Goal: Task Accomplishment & Management: Use online tool/utility

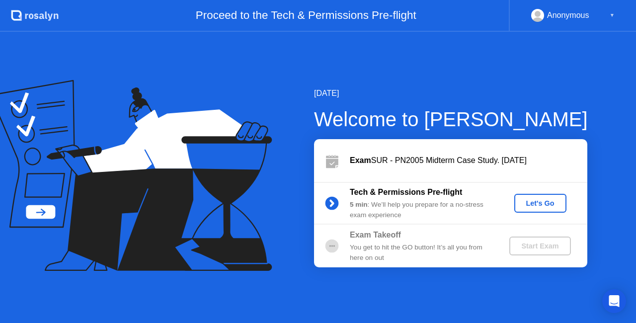
click at [549, 204] on div "Let's Go" at bounding box center [541, 203] width 44 height 8
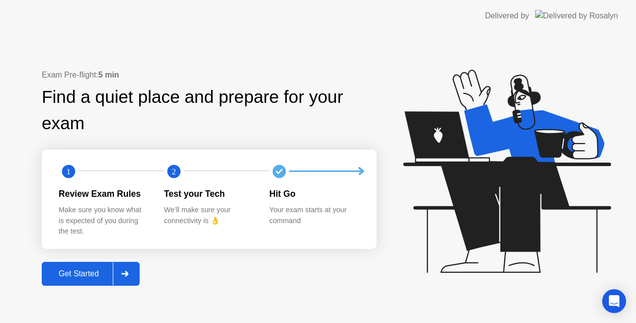
click at [99, 267] on button "Get Started" at bounding box center [91, 274] width 98 height 24
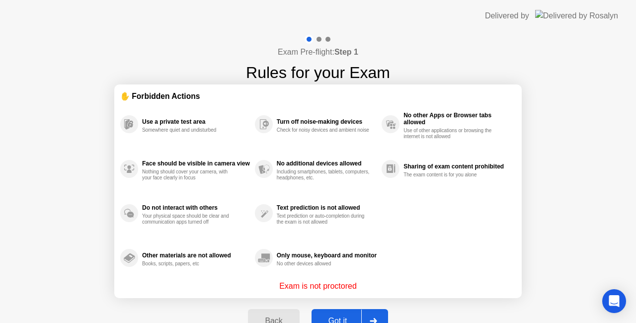
click at [360, 311] on button "Got it" at bounding box center [350, 321] width 77 height 24
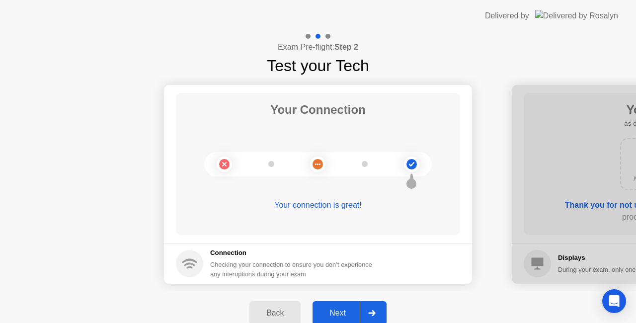
click at [349, 312] on div "Next" at bounding box center [338, 313] width 44 height 9
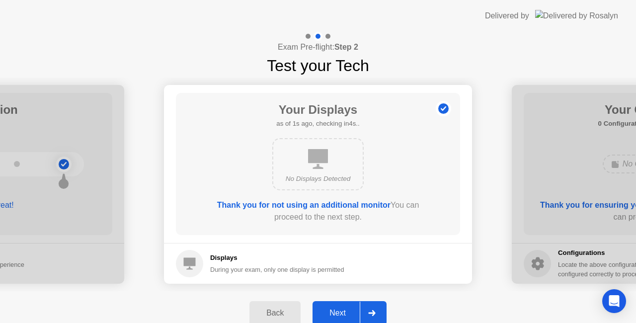
click at [349, 312] on div "Next" at bounding box center [338, 313] width 44 height 9
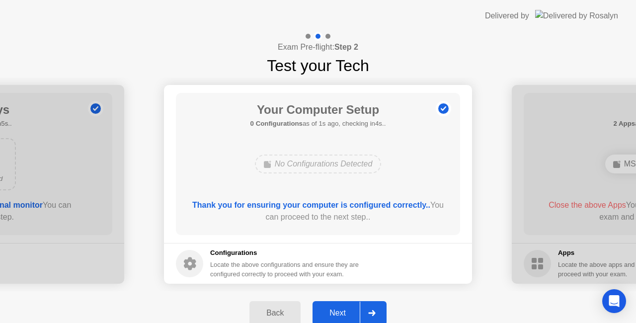
click at [349, 312] on div "Next" at bounding box center [338, 313] width 44 height 9
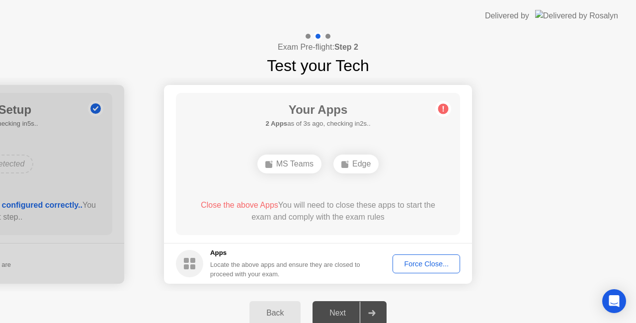
click at [429, 257] on button "Force Close..." at bounding box center [427, 264] width 68 height 19
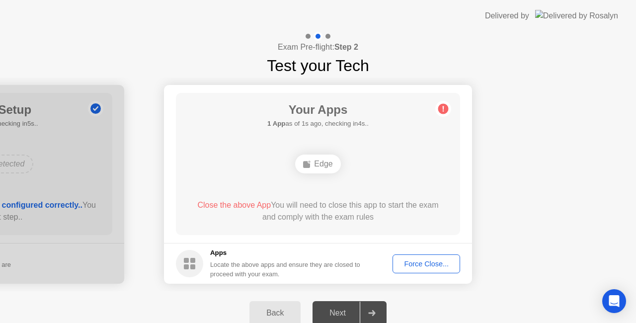
click at [414, 257] on button "Force Close..." at bounding box center [427, 264] width 68 height 19
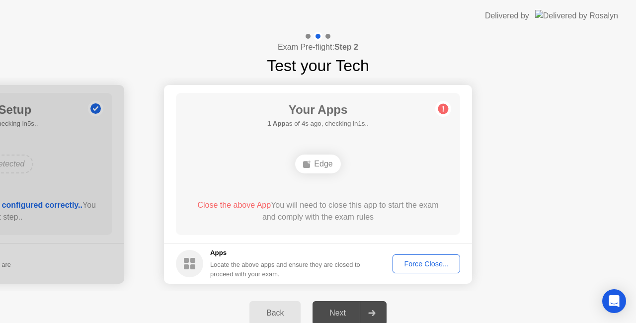
click at [376, 311] on icon at bounding box center [371, 313] width 7 height 6
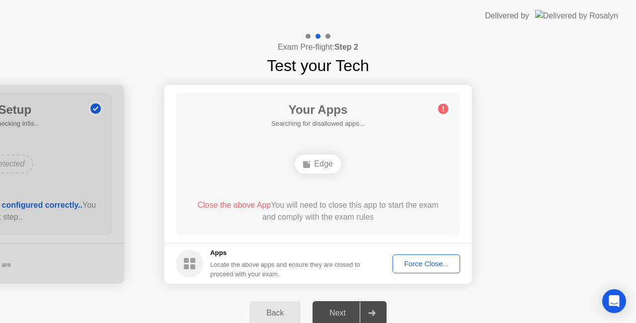
click at [376, 311] on icon at bounding box center [371, 313] width 7 height 6
click at [412, 260] on div "Force Close..." at bounding box center [426, 264] width 61 height 8
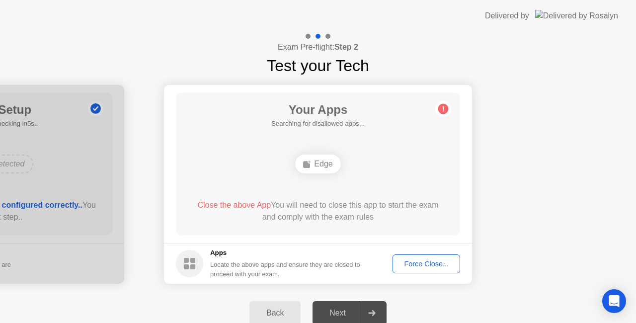
click at [339, 309] on div "Next" at bounding box center [338, 313] width 44 height 9
click at [369, 306] on div at bounding box center [372, 313] width 24 height 23
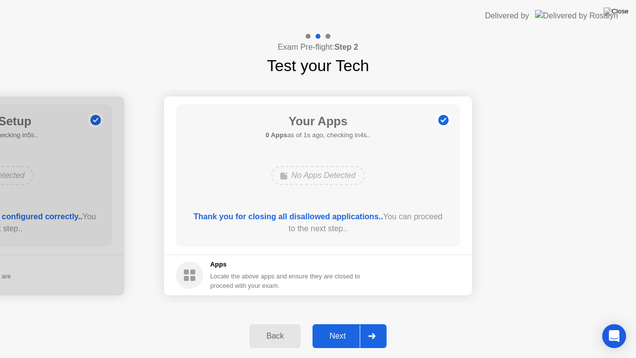
click at [345, 323] on div "Next" at bounding box center [338, 336] width 44 height 9
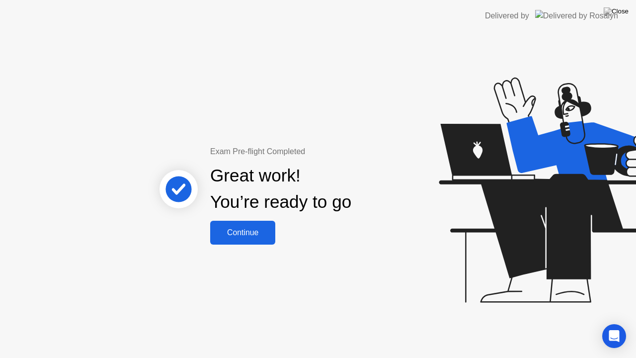
click at [239, 228] on div "Continue" at bounding box center [242, 232] width 59 height 9
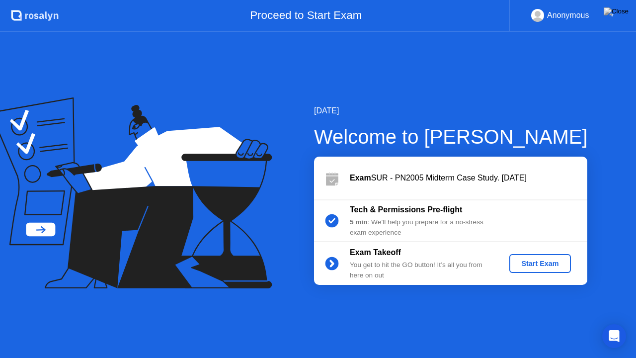
click at [523, 264] on div "Start Exam" at bounding box center [540, 264] width 53 height 8
